Goal: Find specific page/section: Find specific page/section

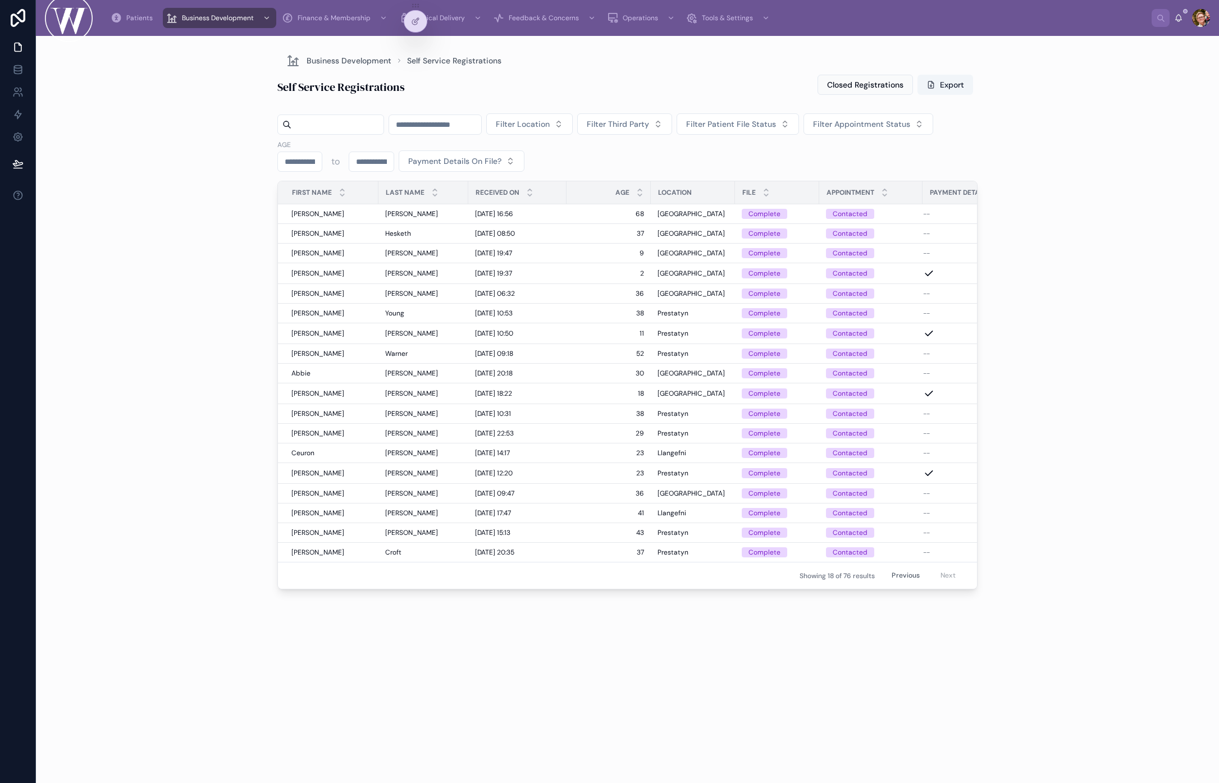
click at [894, 576] on button "Previous" at bounding box center [906, 575] width 44 height 17
